Goal: Navigation & Orientation: Find specific page/section

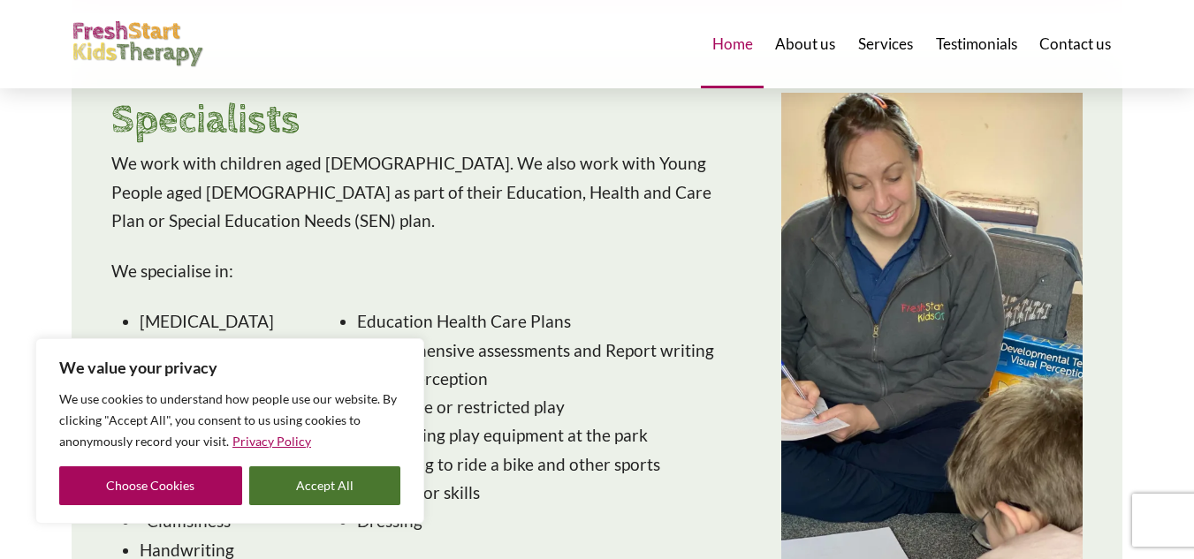
scroll to position [1761, 0]
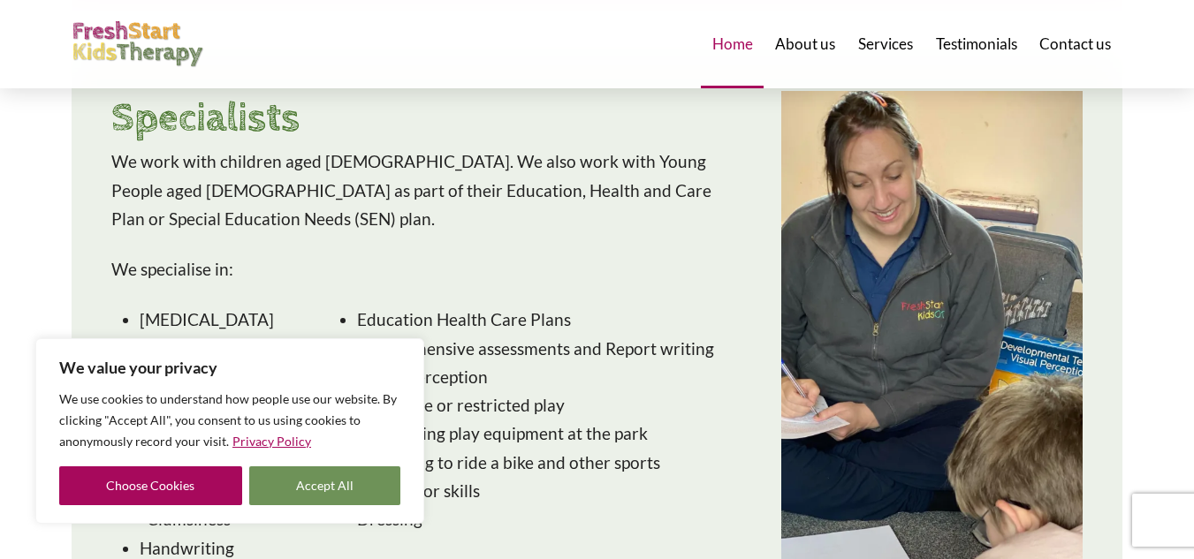
click at [343, 482] on button "Accept All" at bounding box center [325, 486] width 152 height 39
checkbox input "true"
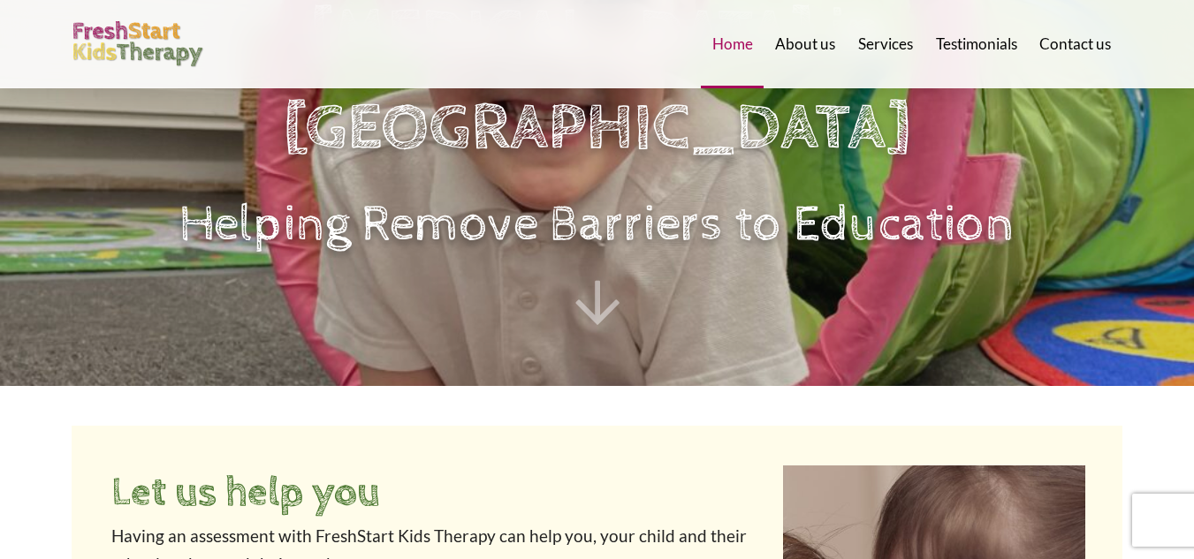
scroll to position [178, 0]
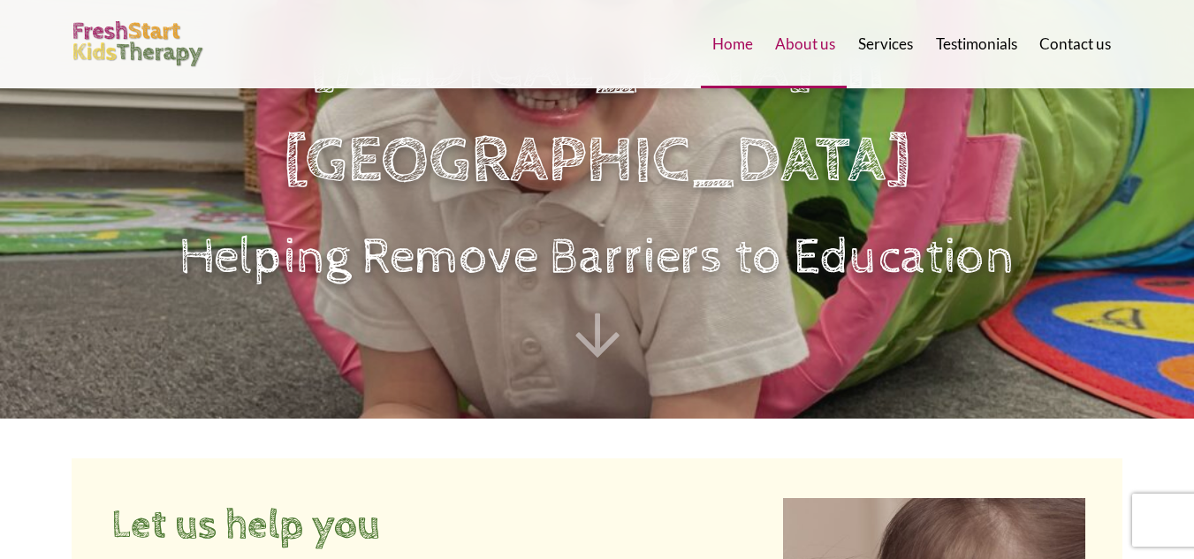
click at [821, 41] on span "About us" at bounding box center [805, 43] width 60 height 15
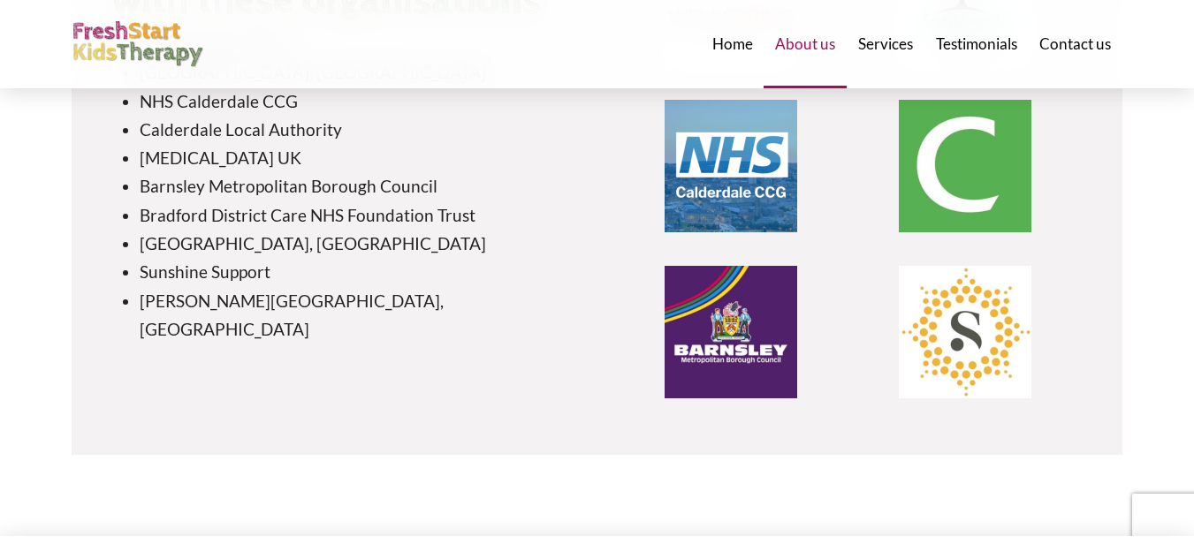
scroll to position [4464, 0]
